Goal: Check status: Check status

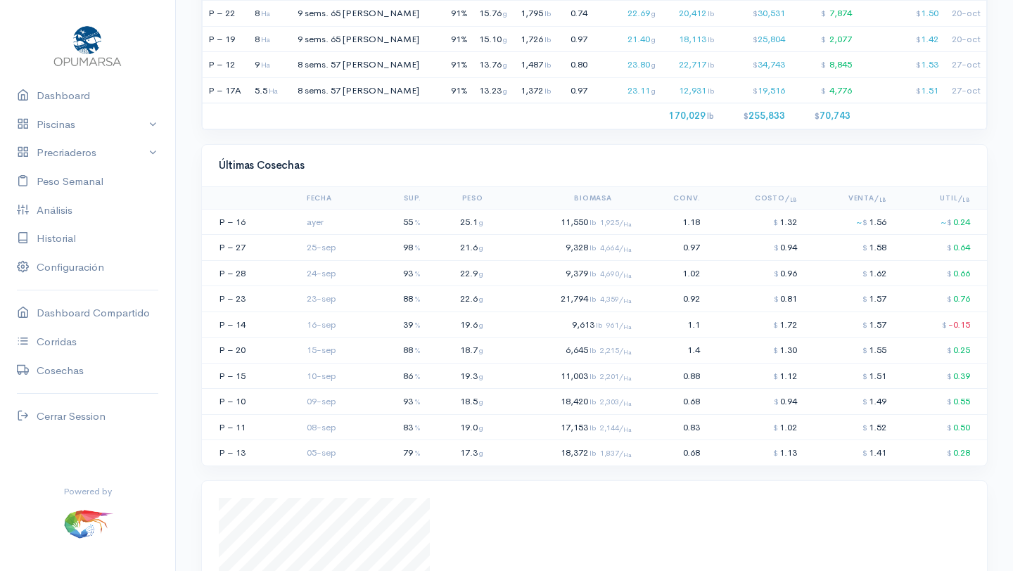
scroll to position [1183, 0]
click at [585, 222] on td "11,550 lb 1,925/ Ha" at bounding box center [563, 221] width 148 height 26
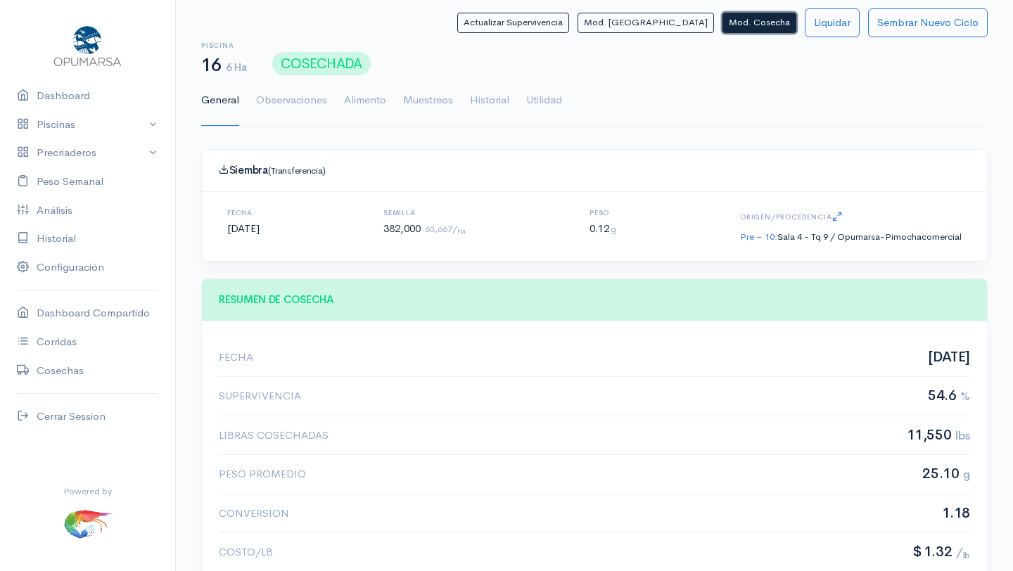
click at [748, 27] on button "Mod. Cosecha" at bounding box center [760, 23] width 74 height 20
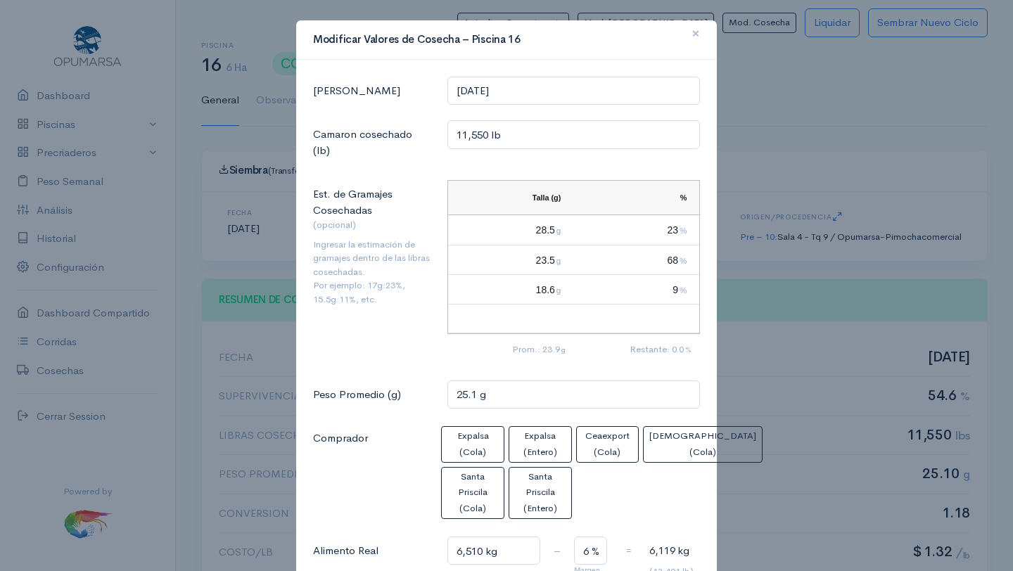
click at [694, 38] on span "×" at bounding box center [696, 33] width 8 height 20
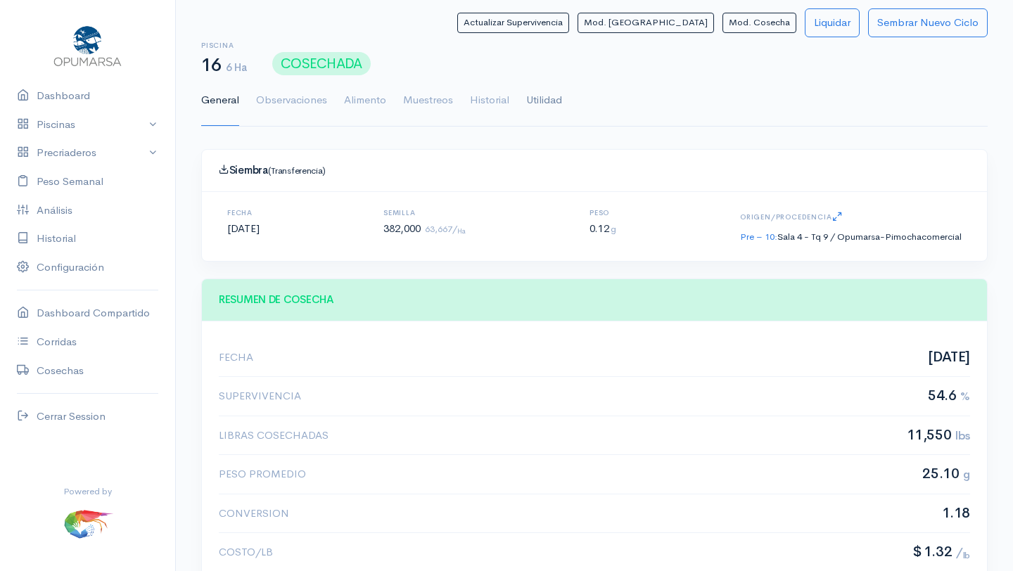
click at [547, 101] on link "Utilidad" at bounding box center [544, 100] width 36 height 51
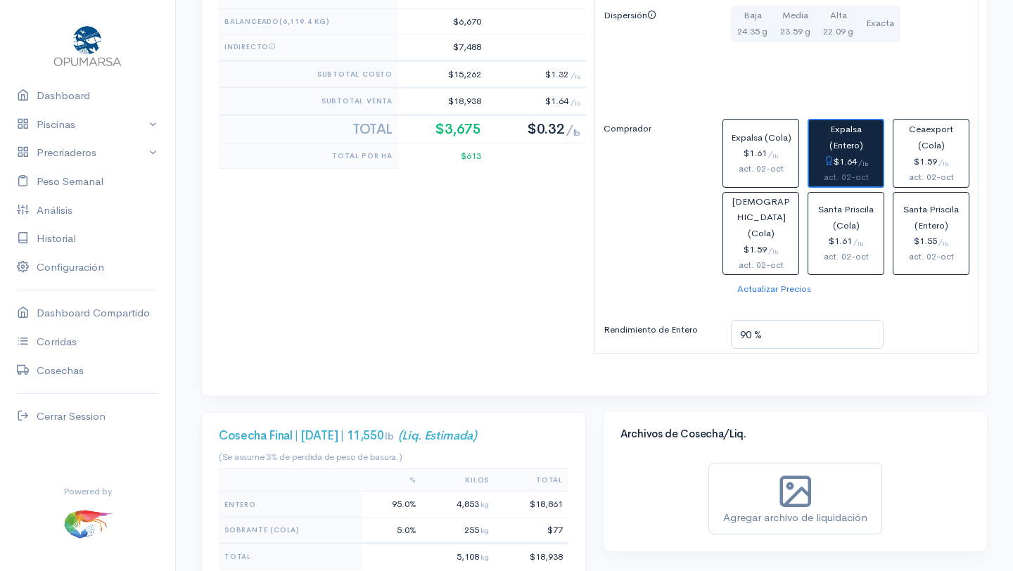
scroll to position [718, 0]
click at [56, 92] on link "Dashboard" at bounding box center [87, 96] width 175 height 29
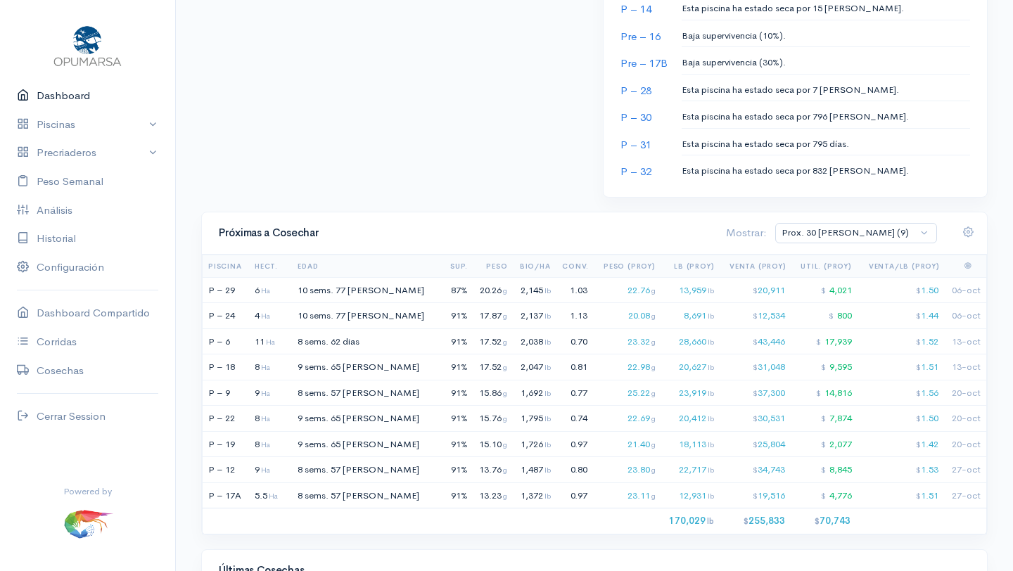
scroll to position [765, 0]
